Goal: Find specific page/section: Find specific page/section

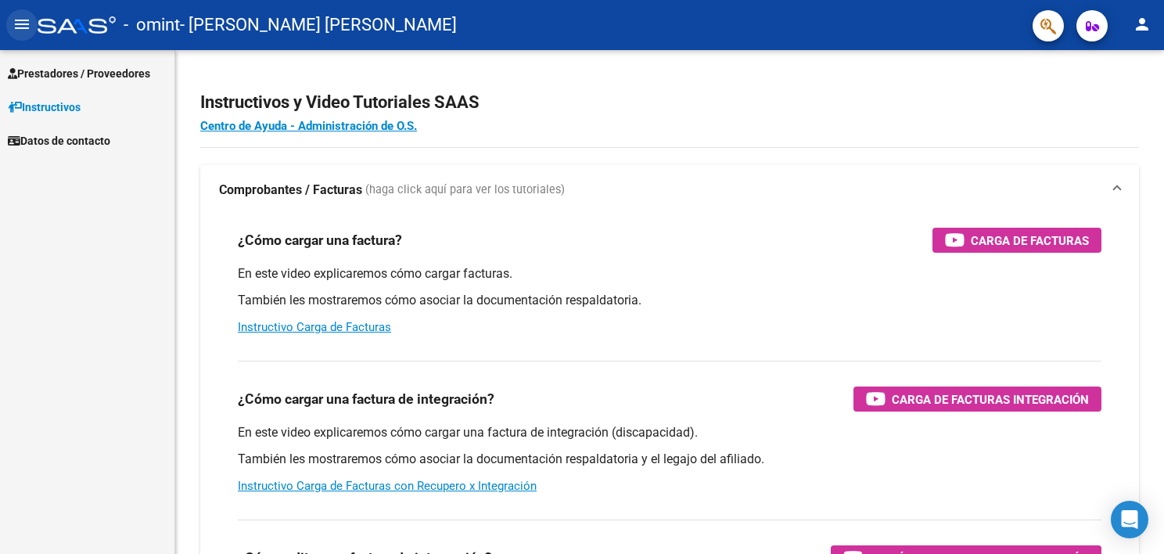
click at [19, 26] on mat-icon "menu" at bounding box center [22, 24] width 19 height 19
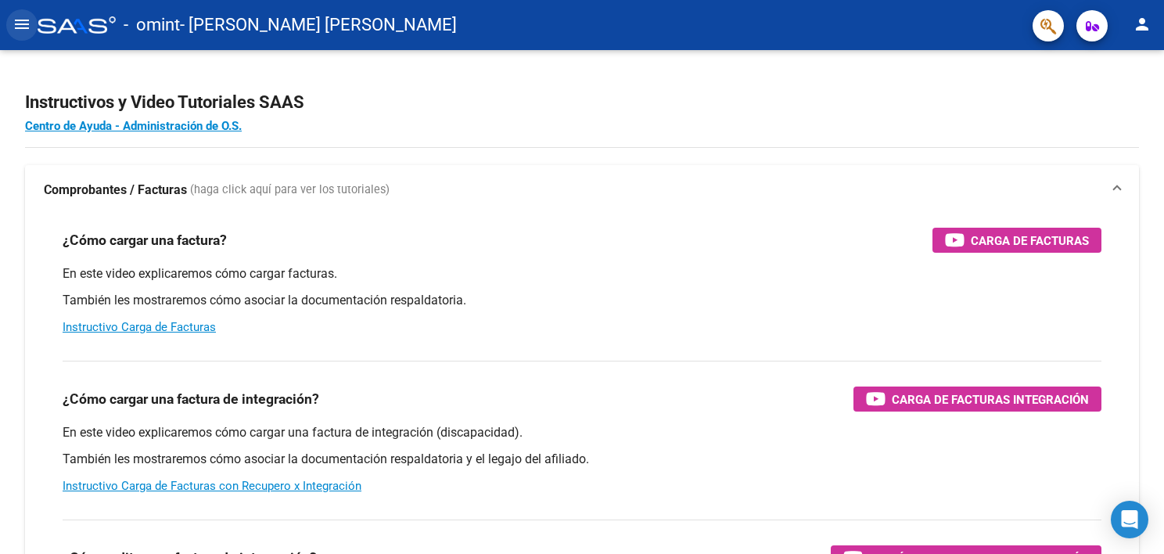
click at [19, 26] on mat-icon "menu" at bounding box center [22, 24] width 19 height 19
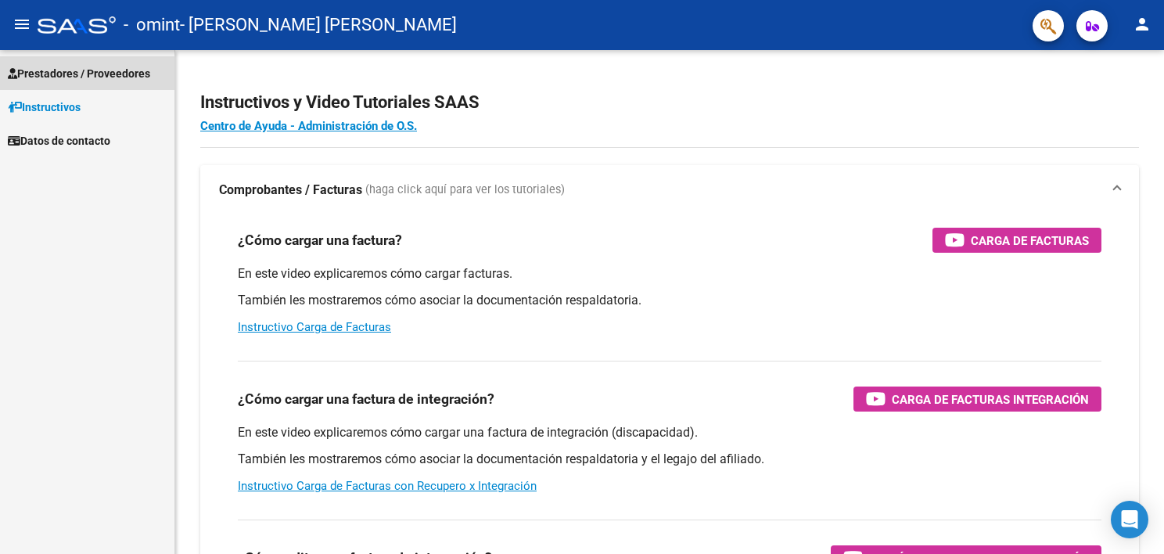
click at [63, 73] on span "Prestadores / Proveedores" at bounding box center [79, 73] width 142 height 17
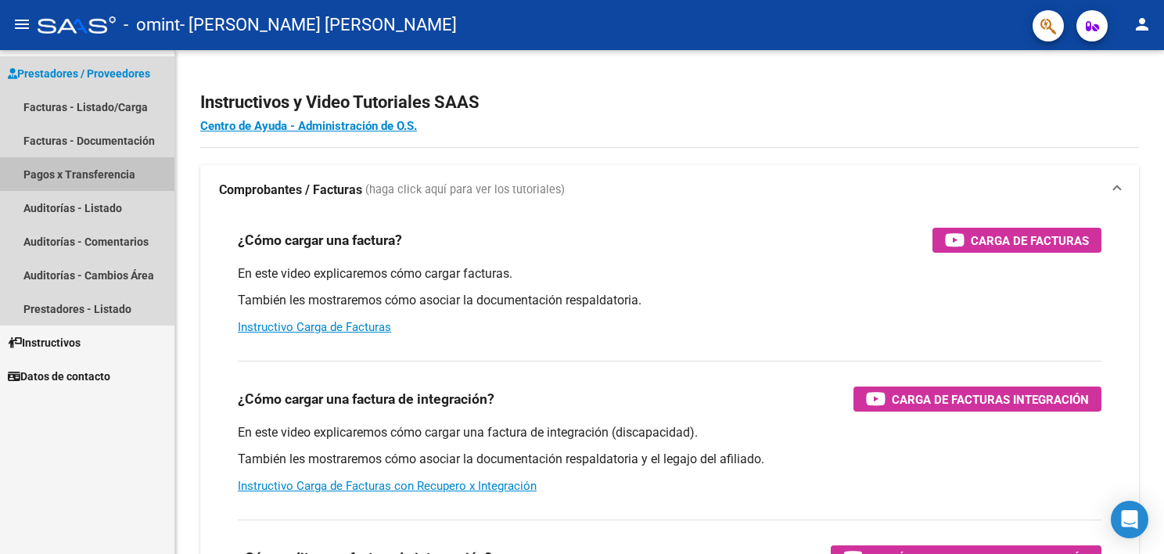
click at [67, 175] on link "Pagos x Transferencia" at bounding box center [87, 174] width 175 height 34
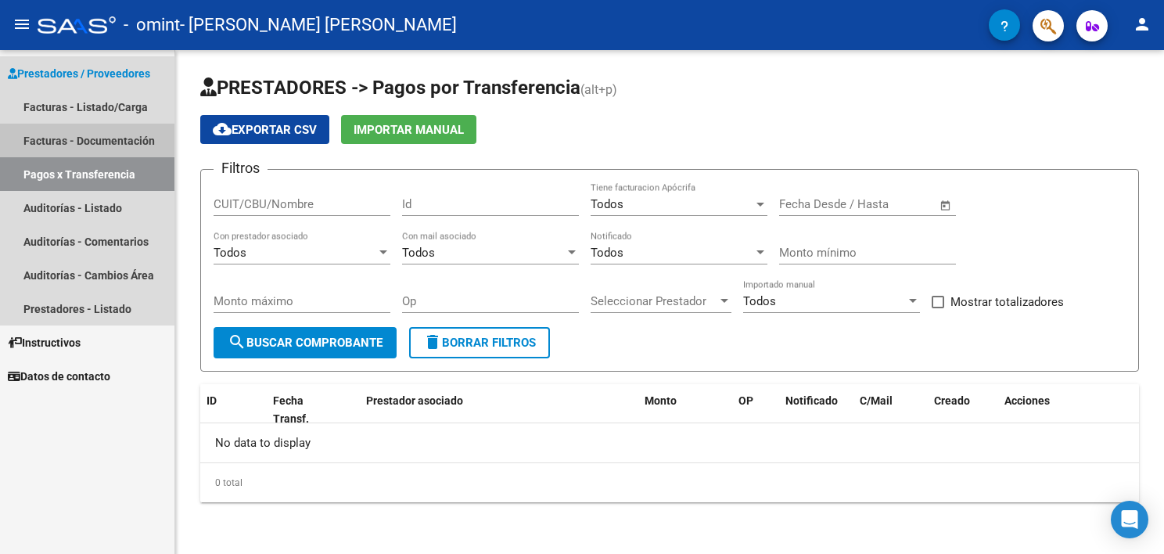
click at [63, 139] on link "Facturas - Documentación" at bounding box center [87, 141] width 175 height 34
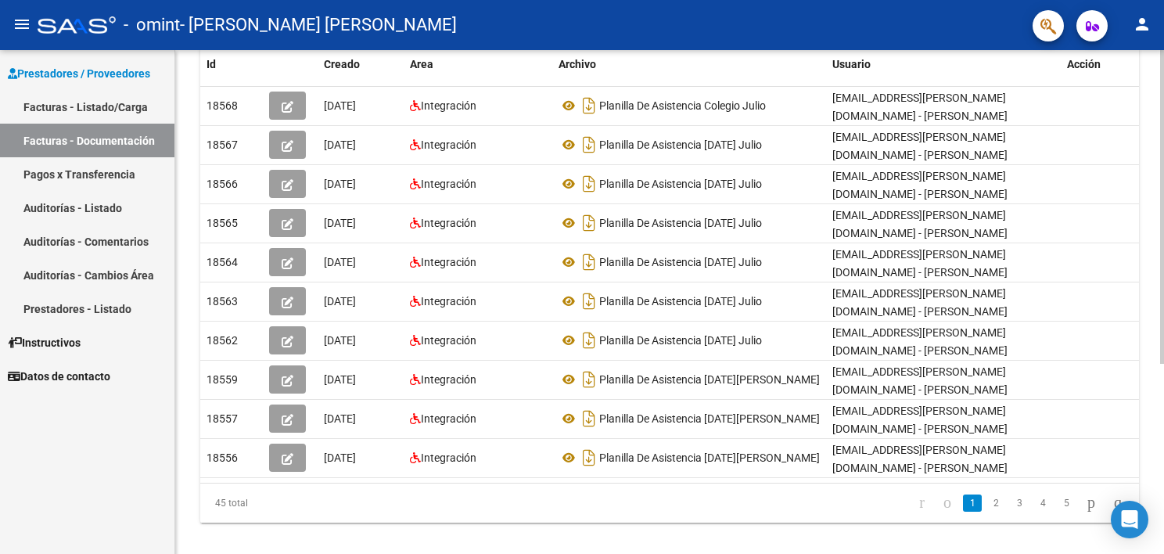
scroll to position [304, 0]
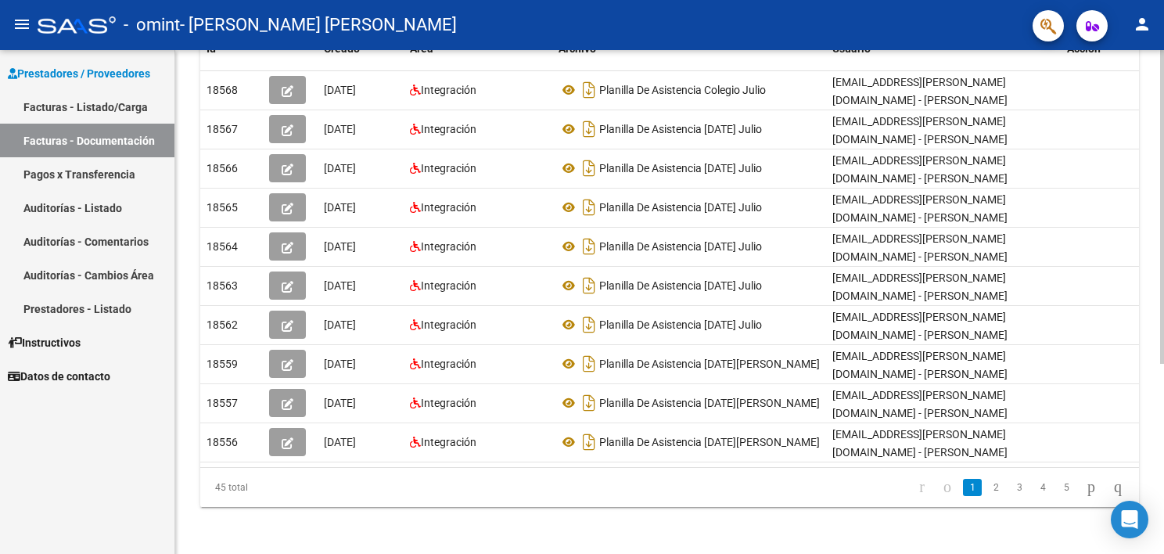
click at [1164, 553] on html "menu - omint - [PERSON_NAME] [PERSON_NAME] person Prestadores / Proveedores Fac…" at bounding box center [582, 277] width 1164 height 554
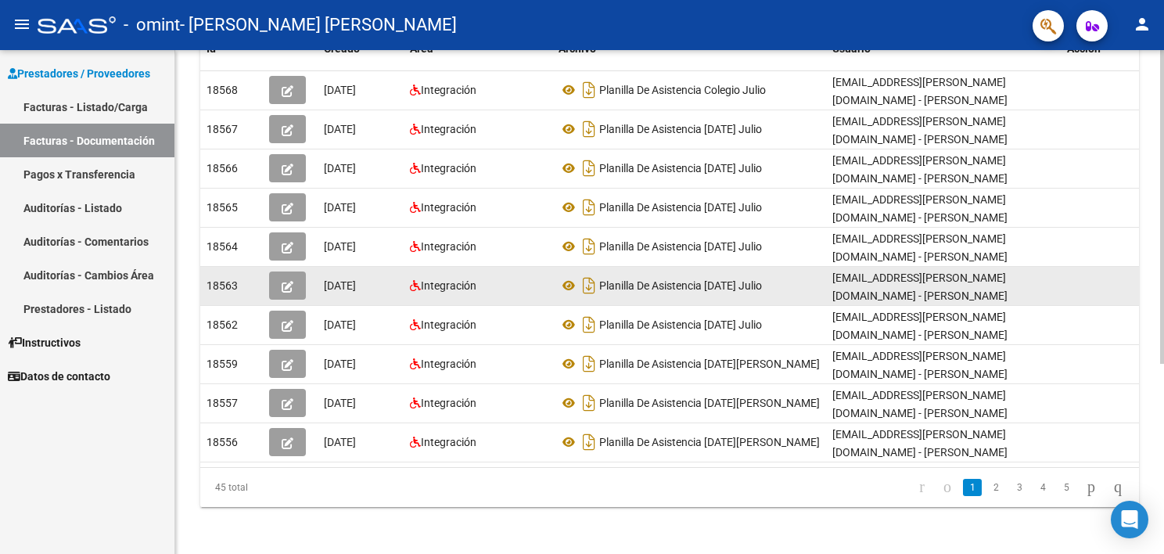
click at [1117, 297] on datatable-body-cell at bounding box center [1100, 286] width 78 height 38
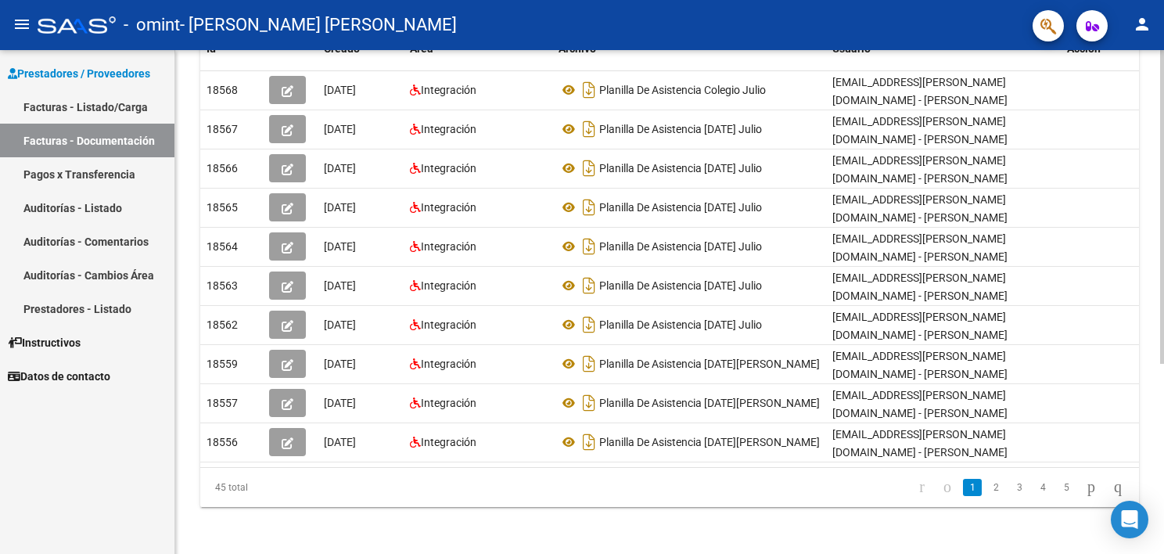
click at [1158, 60] on div "PRESTADORES -> Comprobantes - Documentación Respaldatoria cloud_download Export…" at bounding box center [669, 151] width 989 height 811
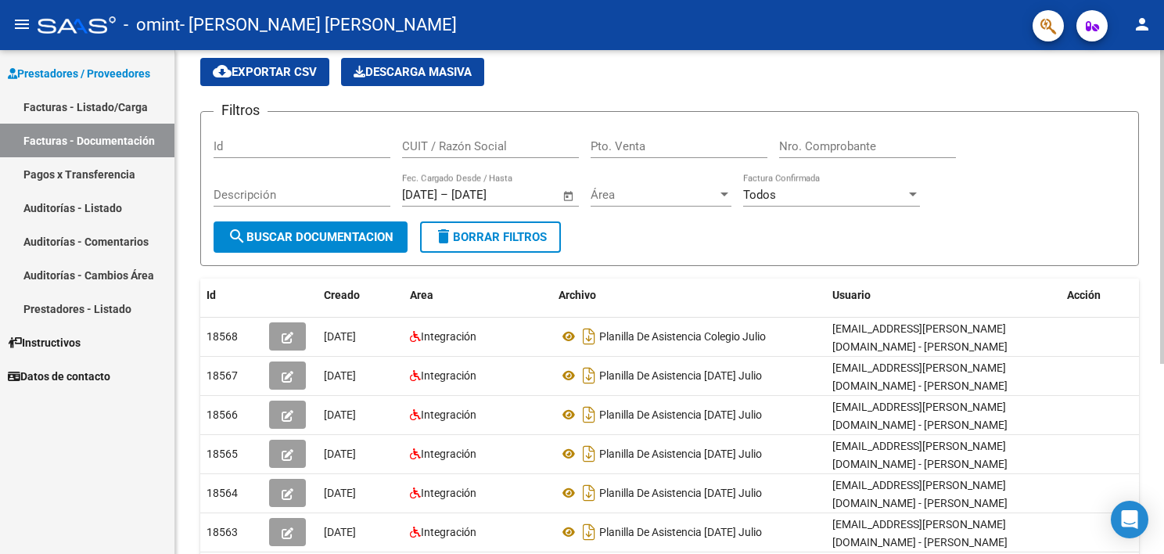
click at [1148, 106] on div "PRESTADORES -> Comprobantes - Documentación Respaldatoria cloud_download Export…" at bounding box center [671, 398] width 993 height 811
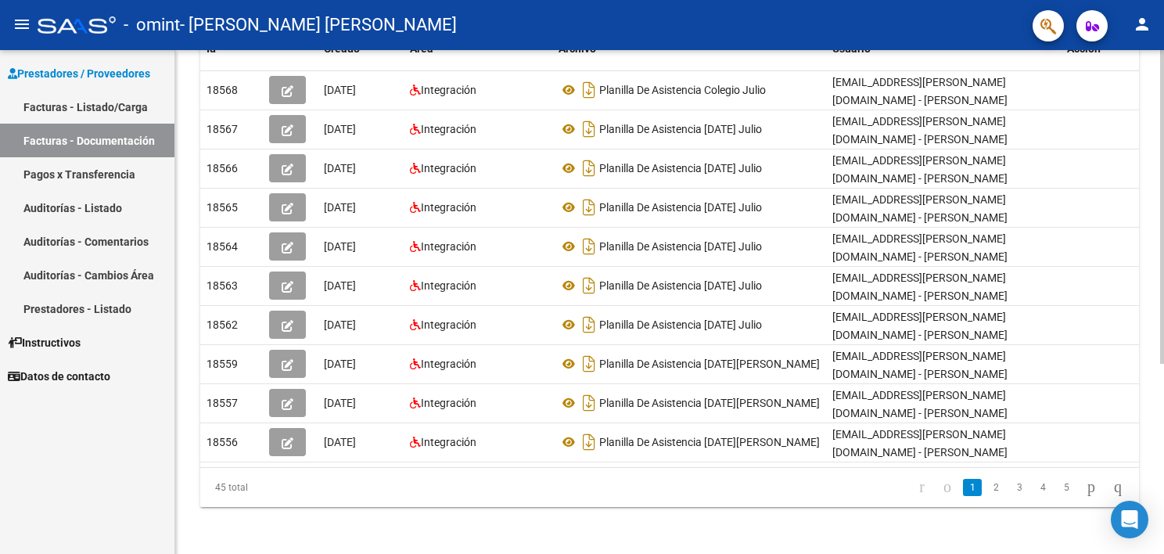
click at [1164, 552] on html "menu - omint - [PERSON_NAME] [PERSON_NAME] person Prestadores / Proveedores Fac…" at bounding box center [582, 277] width 1164 height 554
click at [987, 484] on link "2" at bounding box center [996, 487] width 19 height 17
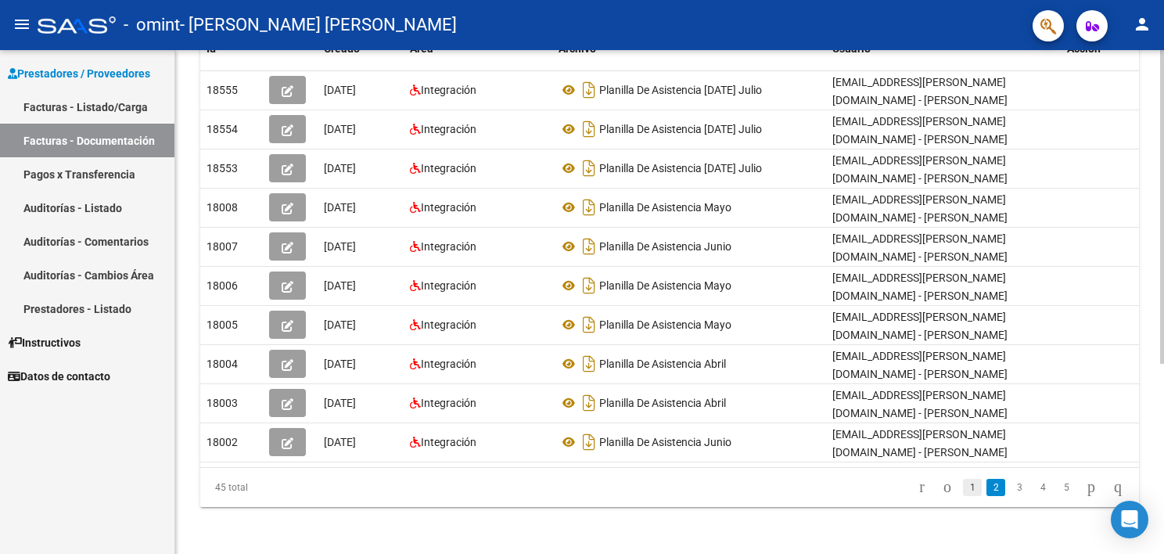
click at [963, 488] on link "1" at bounding box center [972, 487] width 19 height 17
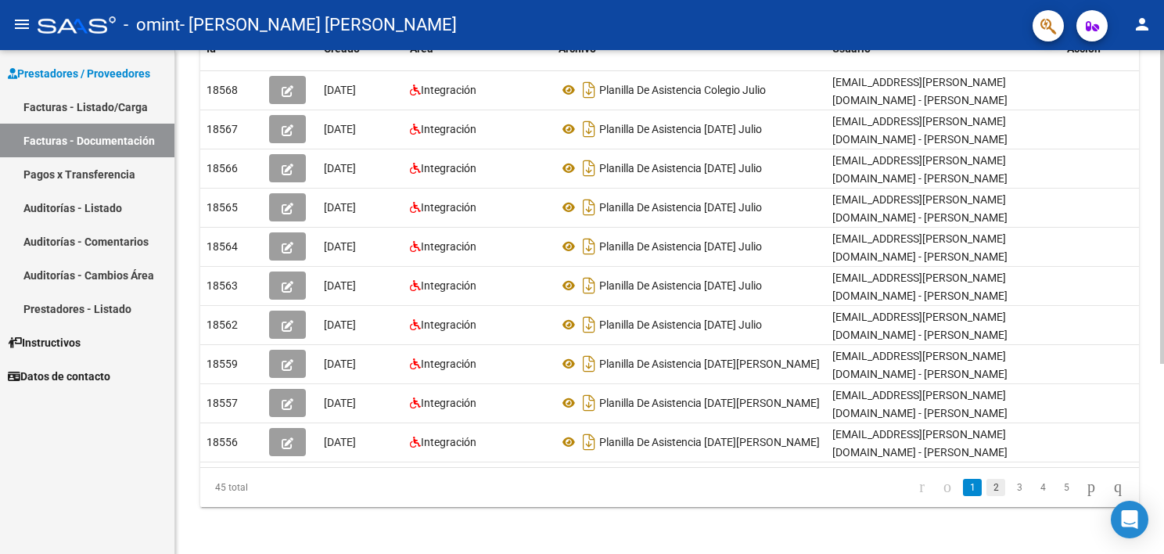
click at [987, 485] on link "2" at bounding box center [996, 487] width 19 height 17
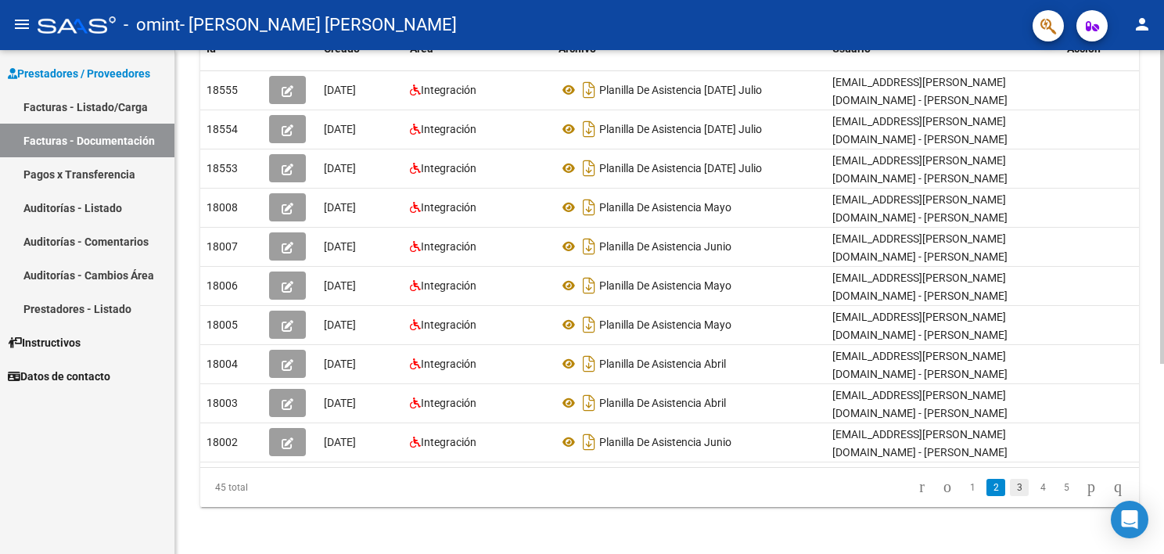
click at [1010, 482] on link "3" at bounding box center [1019, 487] width 19 height 17
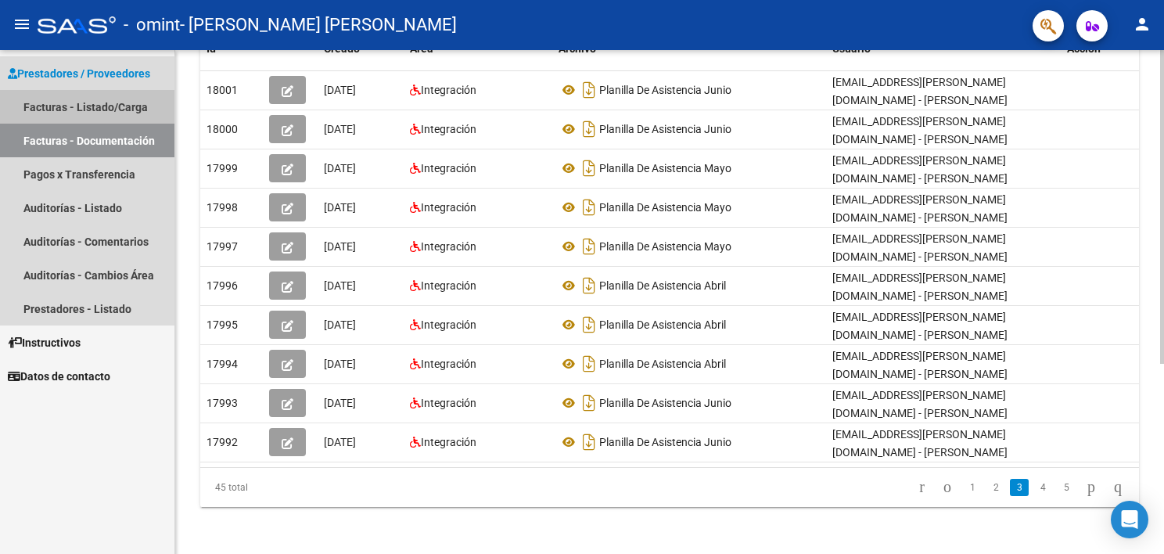
click at [114, 113] on link "Facturas - Listado/Carga" at bounding box center [87, 107] width 175 height 34
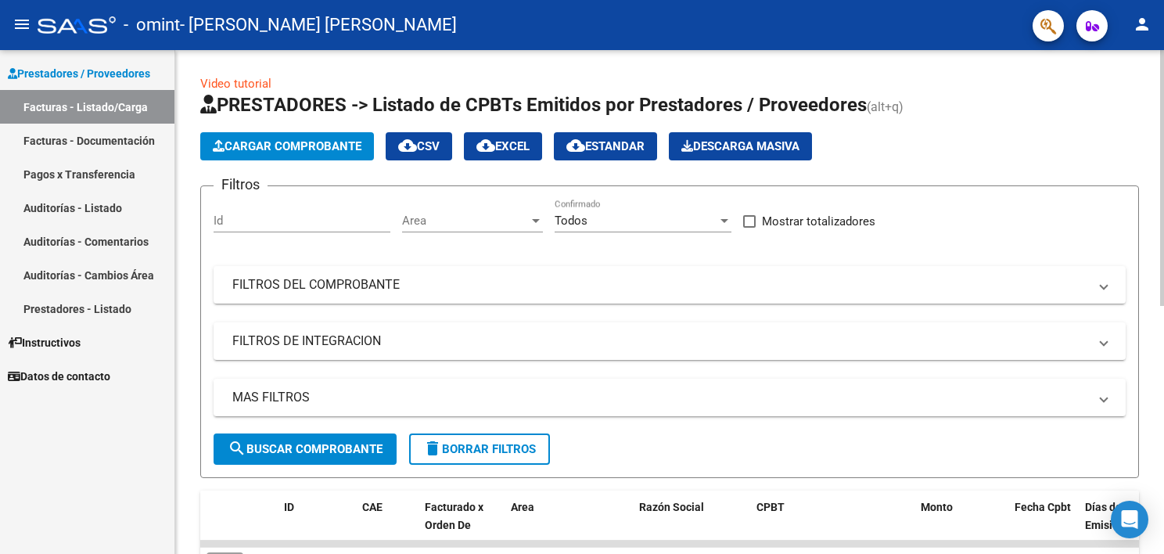
scroll to position [489, 0]
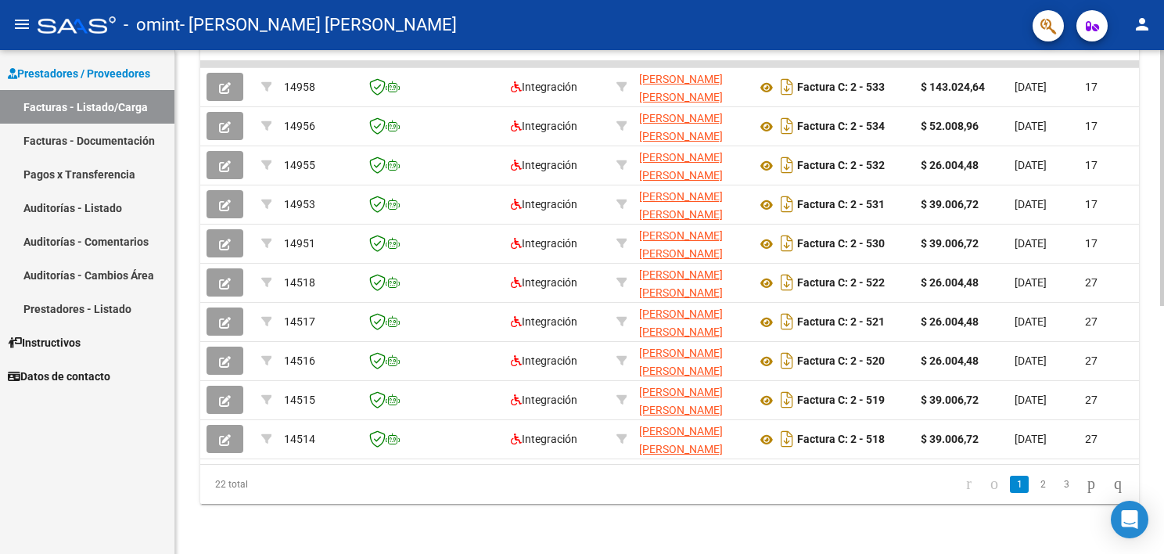
click at [1161, 390] on div at bounding box center [1163, 302] width 4 height 504
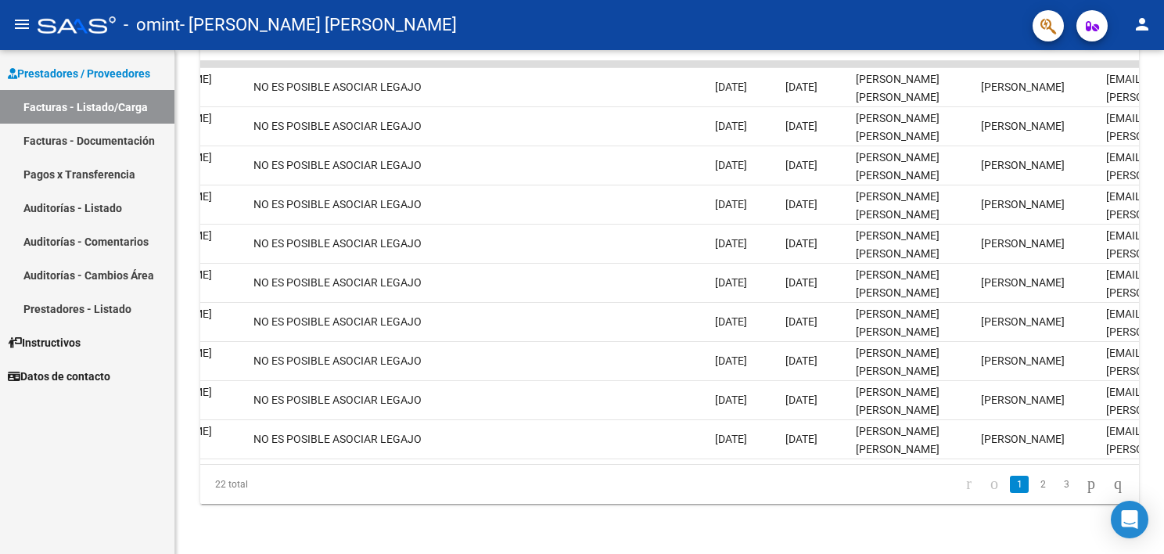
scroll to position [0, 2360]
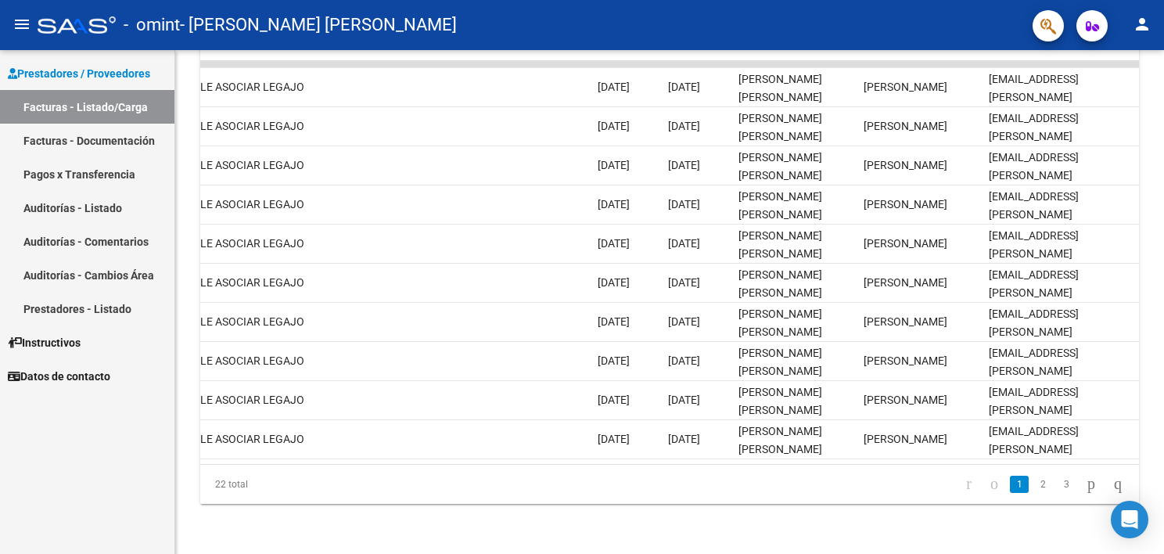
click at [1158, 57] on div "Video tutorial PRESTADORES -> Listado de CPBTs Emitidos por Prestadores / Prove…" at bounding box center [669, 62] width 989 height 984
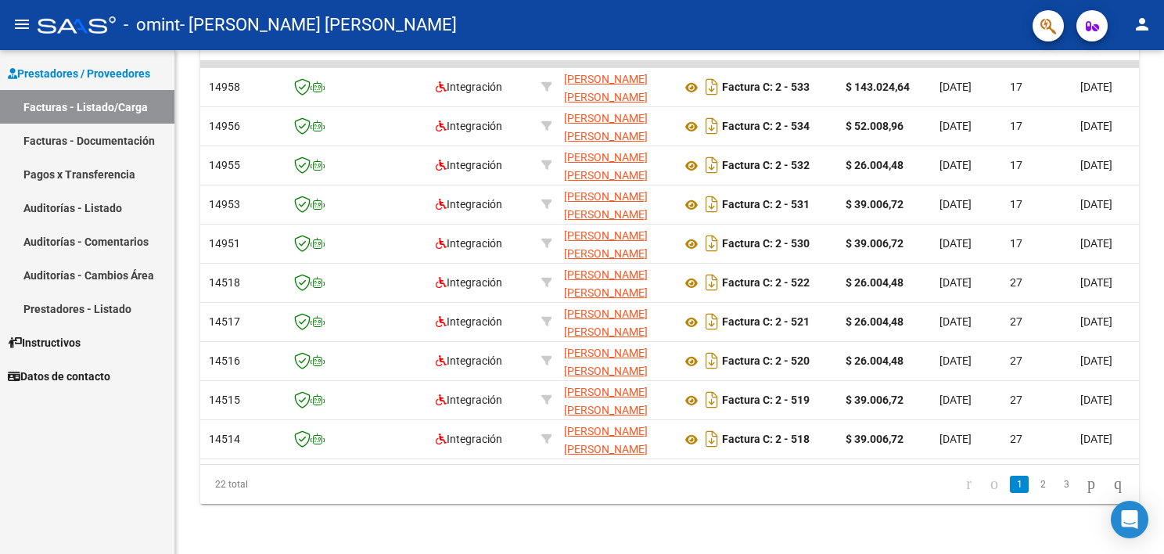
scroll to position [0, 0]
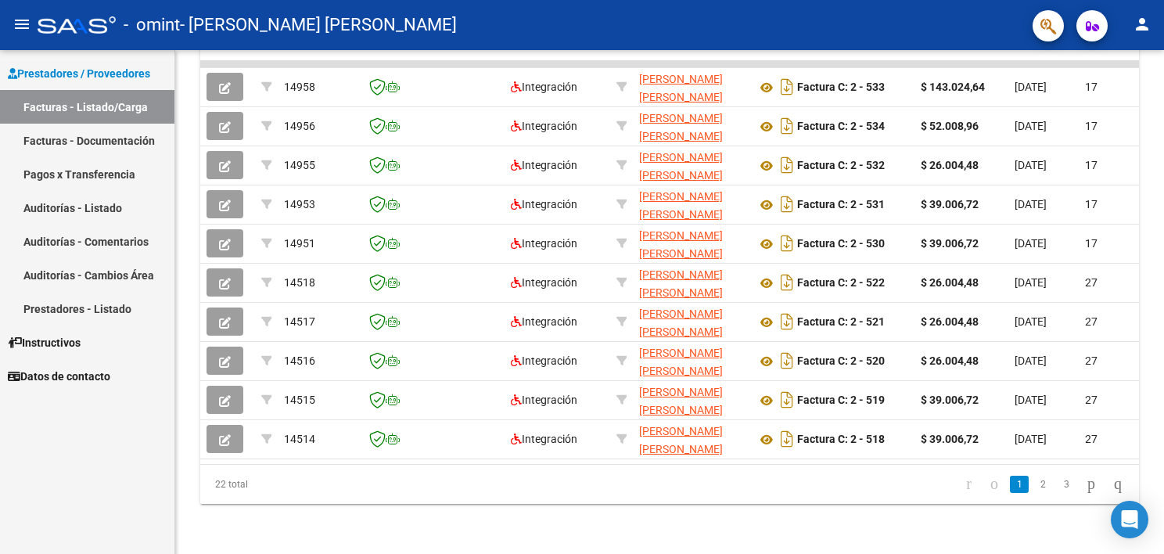
click at [1158, 75] on div "Video tutorial PRESTADORES -> Listado de CPBTs Emitidos por Prestadores / Prove…" at bounding box center [669, 62] width 989 height 984
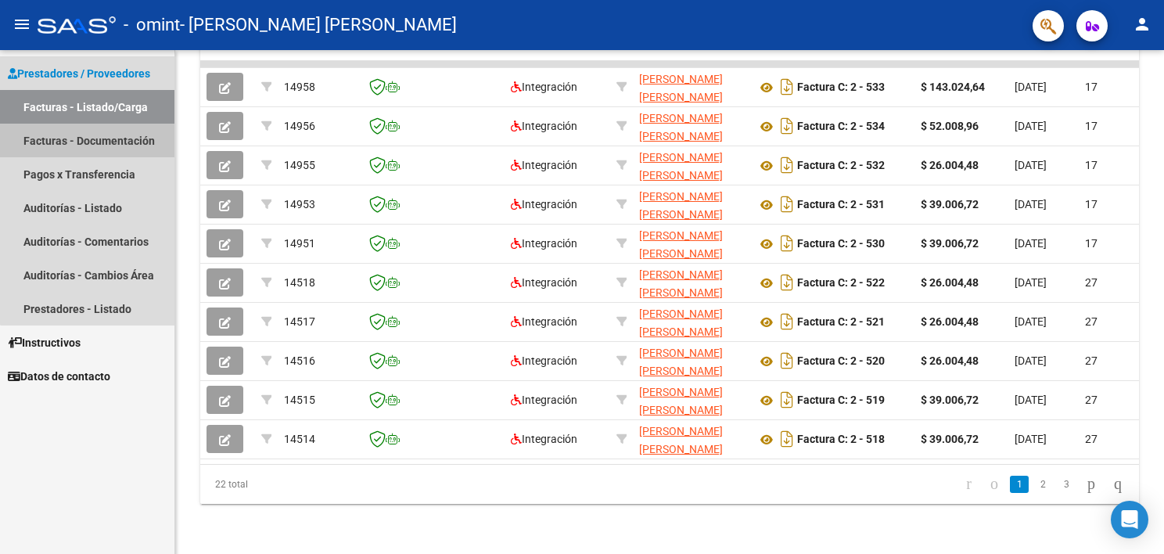
click at [105, 141] on link "Facturas - Documentación" at bounding box center [87, 141] width 175 height 34
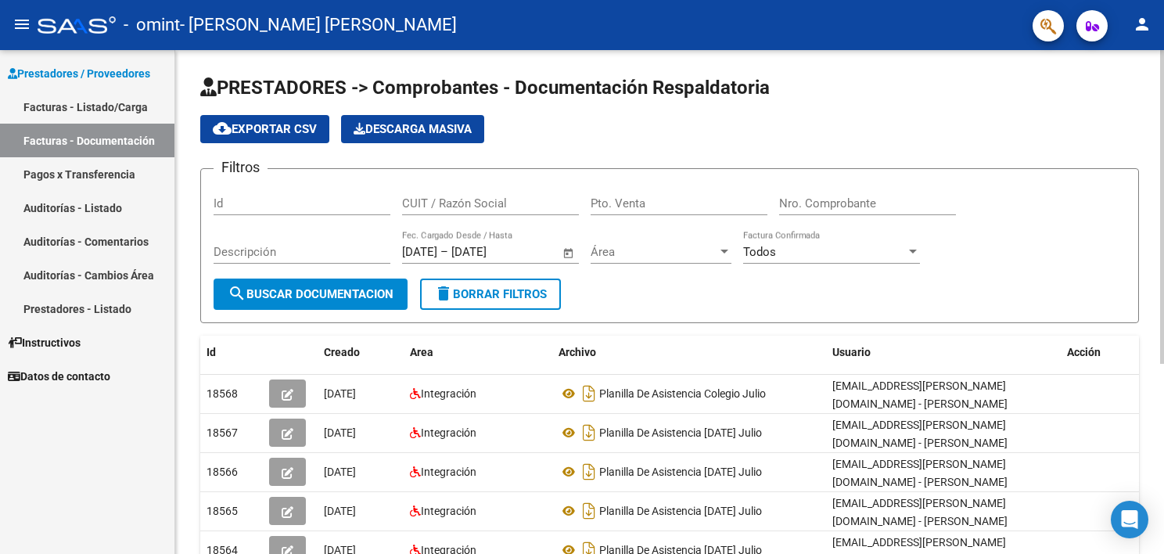
scroll to position [304, 0]
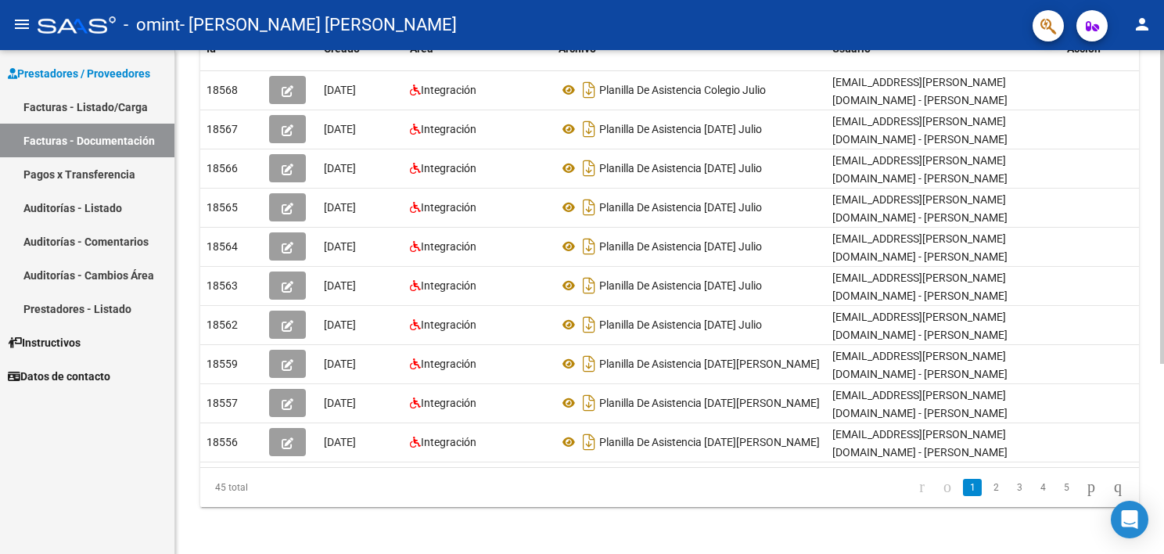
click at [1164, 414] on div at bounding box center [1163, 302] width 4 height 504
